Goal: Complete application form

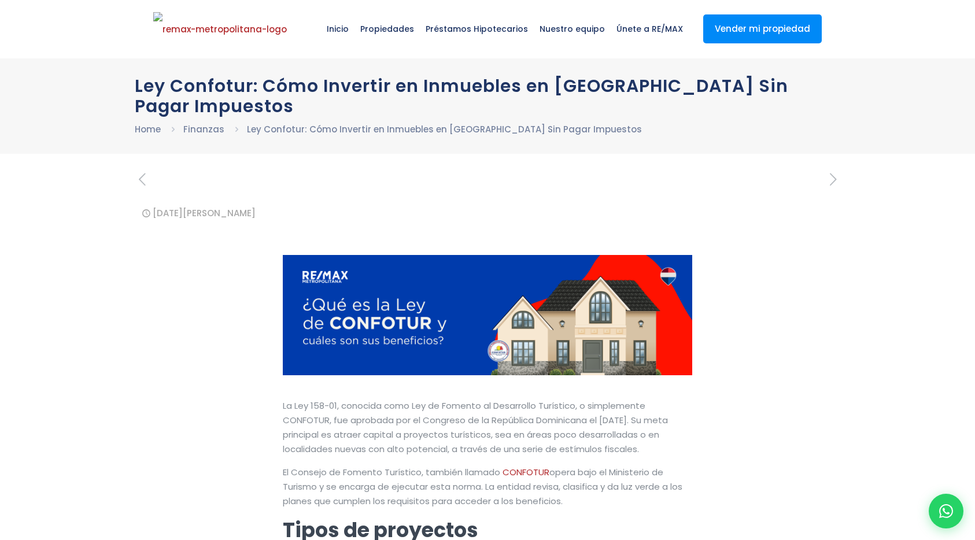
click at [945, 501] on div at bounding box center [945, 511] width 35 height 35
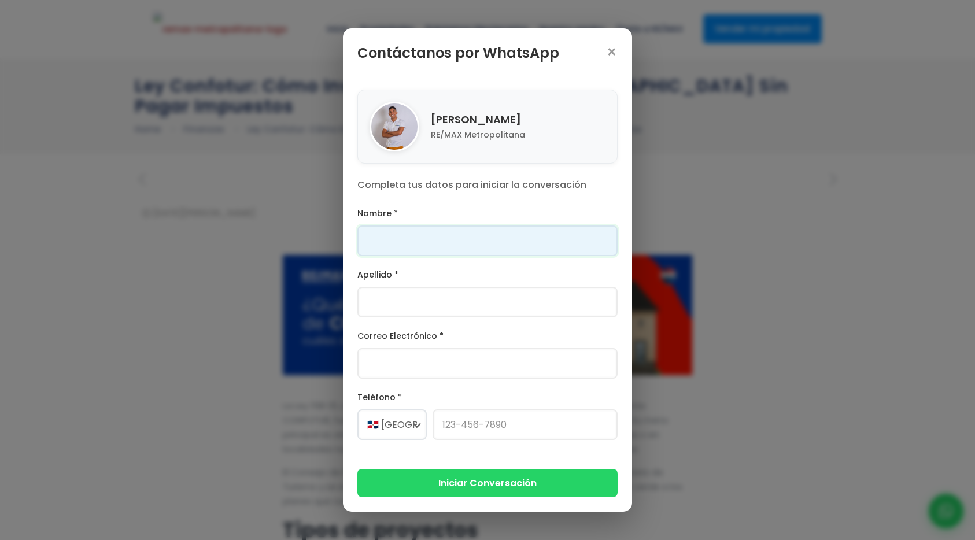
click at [423, 236] on input "Nombre *" at bounding box center [487, 240] width 260 height 31
type input "Franklin"
type input "[PERSON_NAME]"
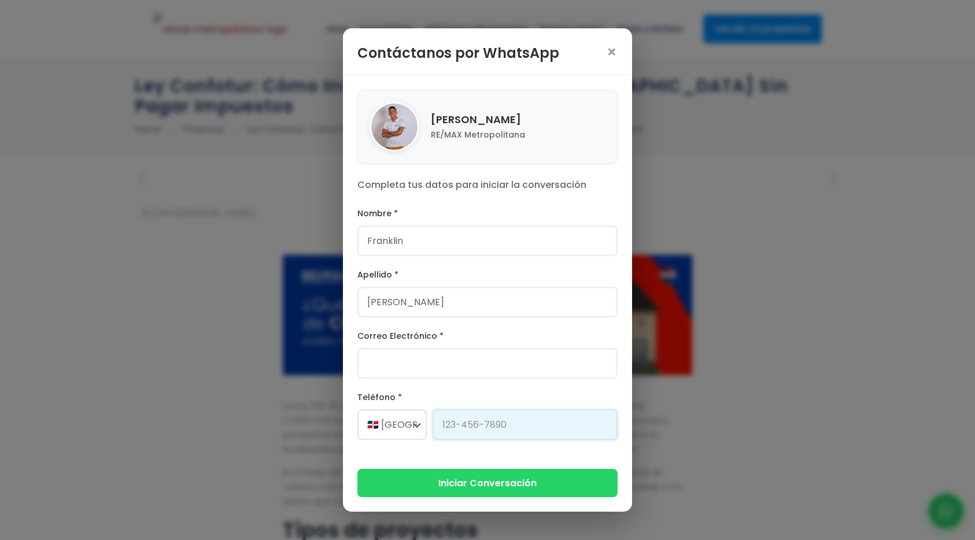
type input "[PHONE_NUMBER]"
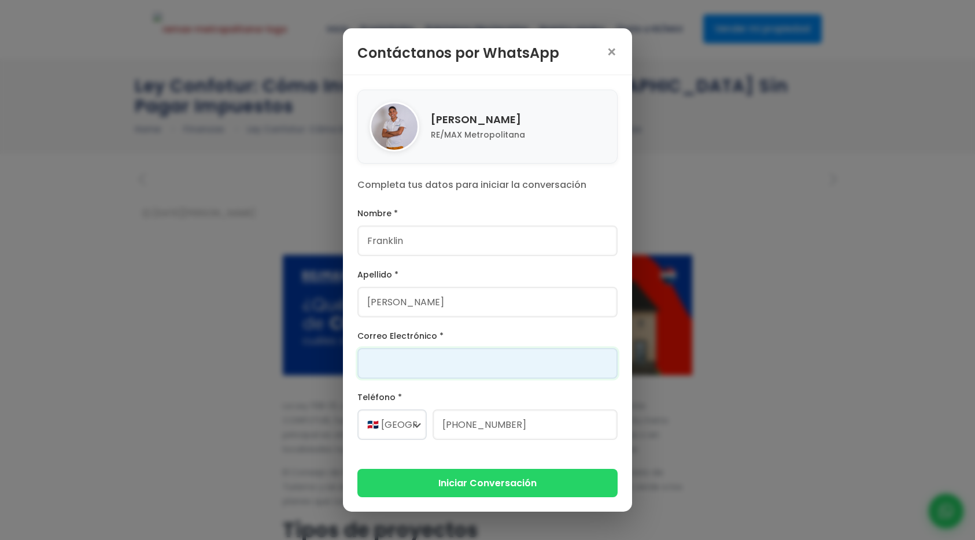
click at [421, 361] on input "Correo Electrónico *" at bounding box center [487, 363] width 260 height 31
click at [425, 365] on input "daniellapara@version.do" at bounding box center [487, 363] width 260 height 31
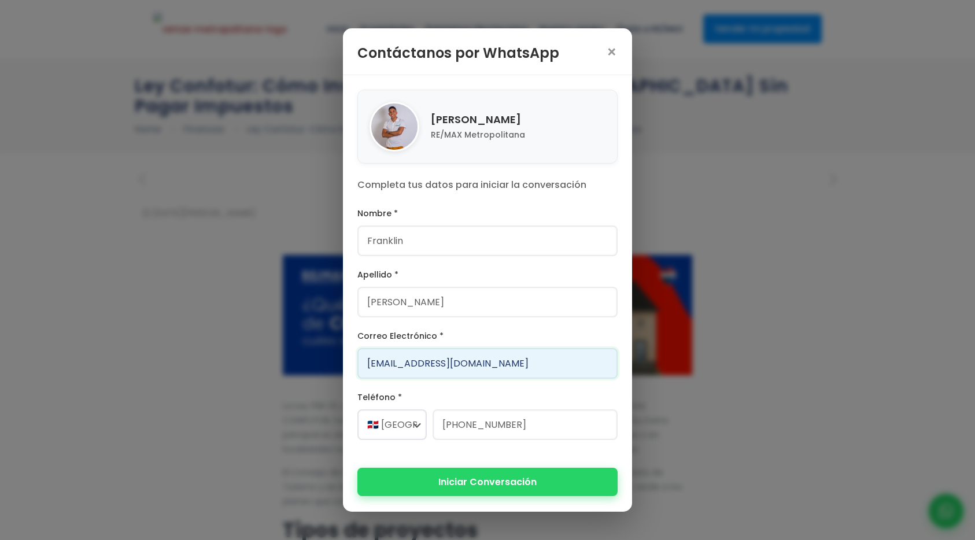
type input "[EMAIL_ADDRESS][DOMAIN_NAME]"
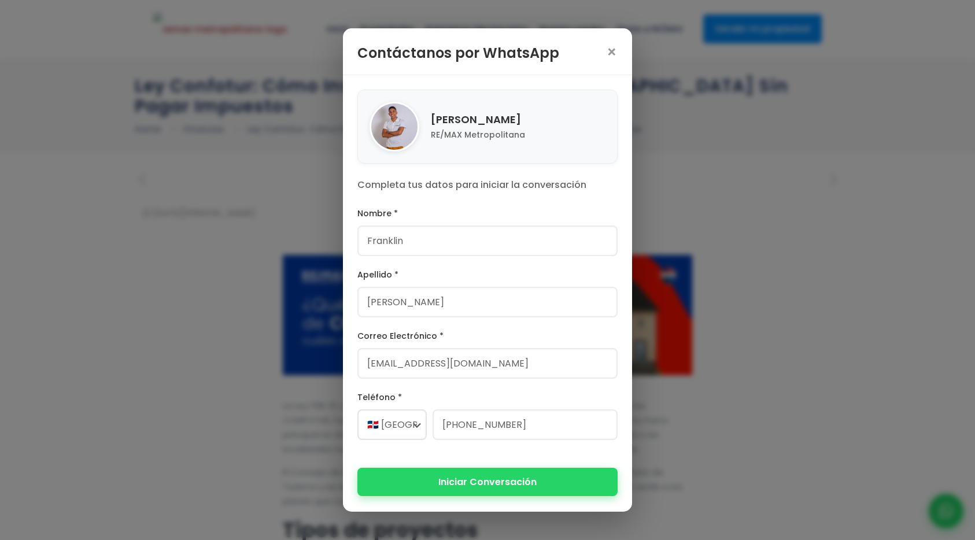
click at [444, 482] on button "Iniciar Conversación" at bounding box center [487, 482] width 260 height 28
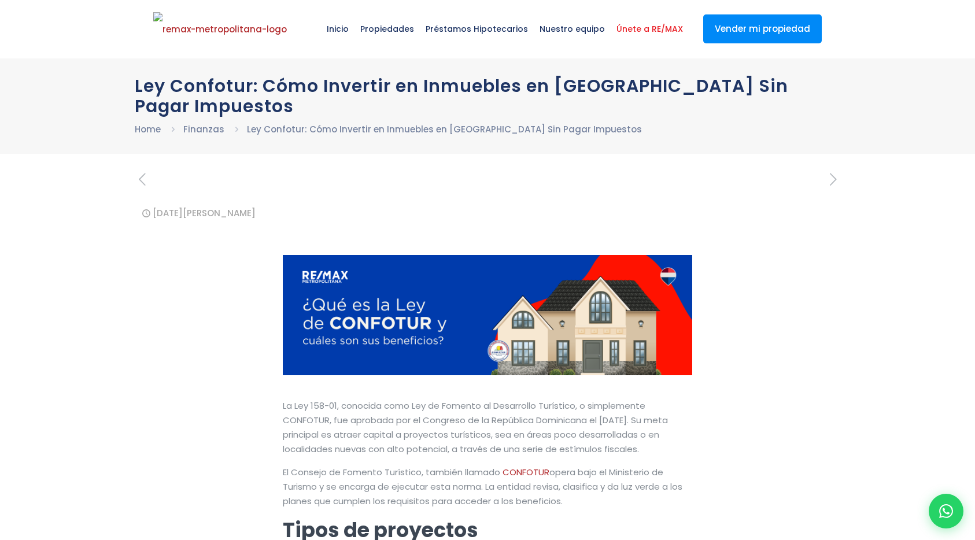
click at [633, 36] on span "Únete a RE/MAX" at bounding box center [649, 29] width 78 height 35
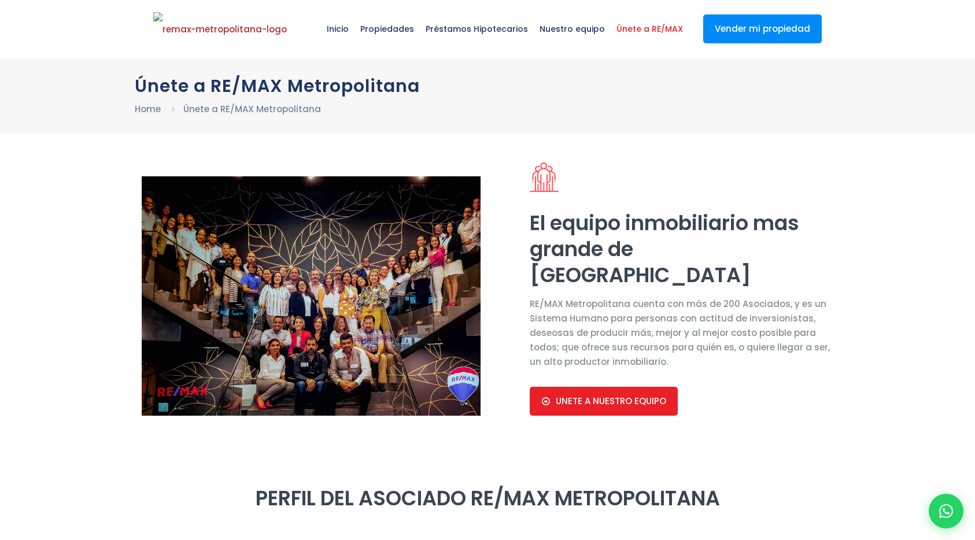
select select "DO"
click at [946, 511] on icon at bounding box center [945, 510] width 15 height 15
type input "Franklin"
type input "[PERSON_NAME]"
type input "[EMAIL_ADDRESS][DOMAIN_NAME]"
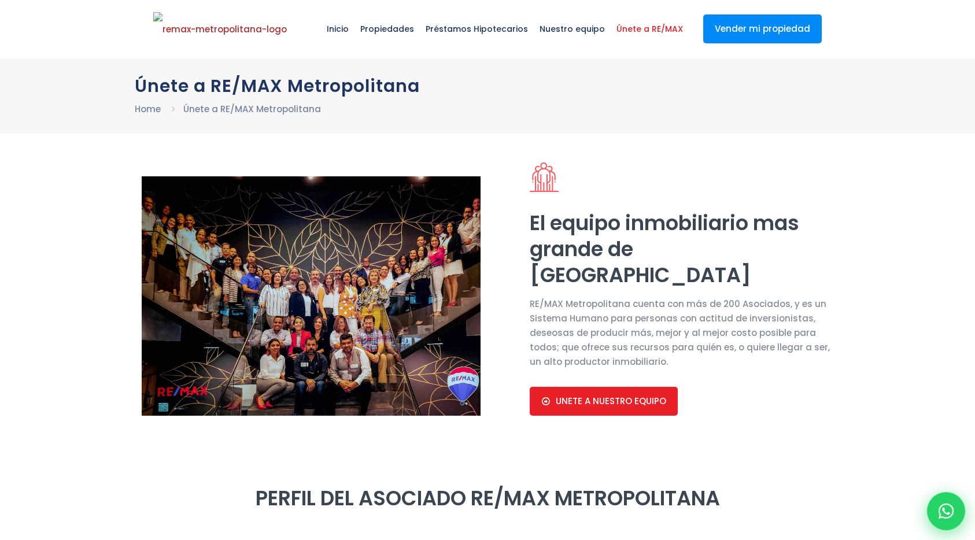
type input "[PHONE_NUMBER]"
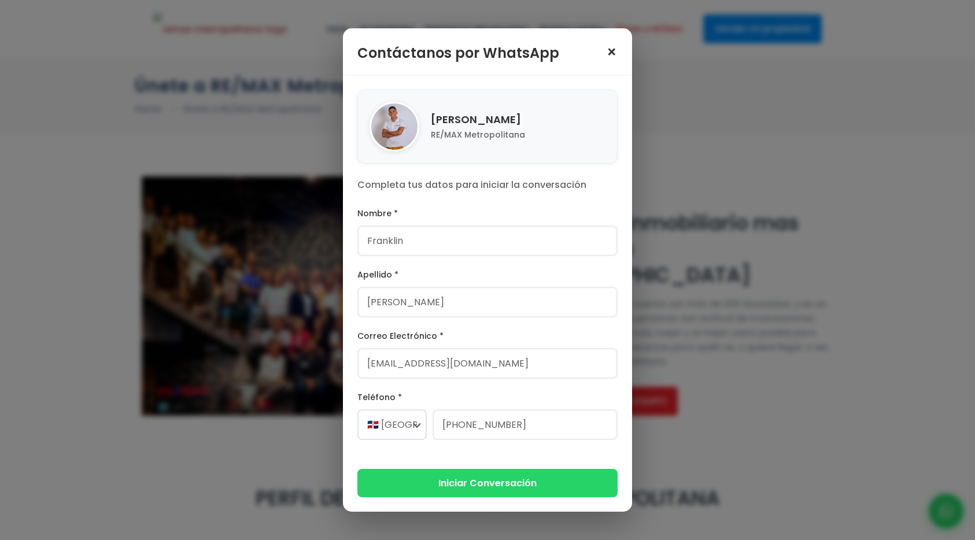
click at [614, 47] on span "×" at bounding box center [612, 53] width 12 height 16
